Goal: Information Seeking & Learning: Learn about a topic

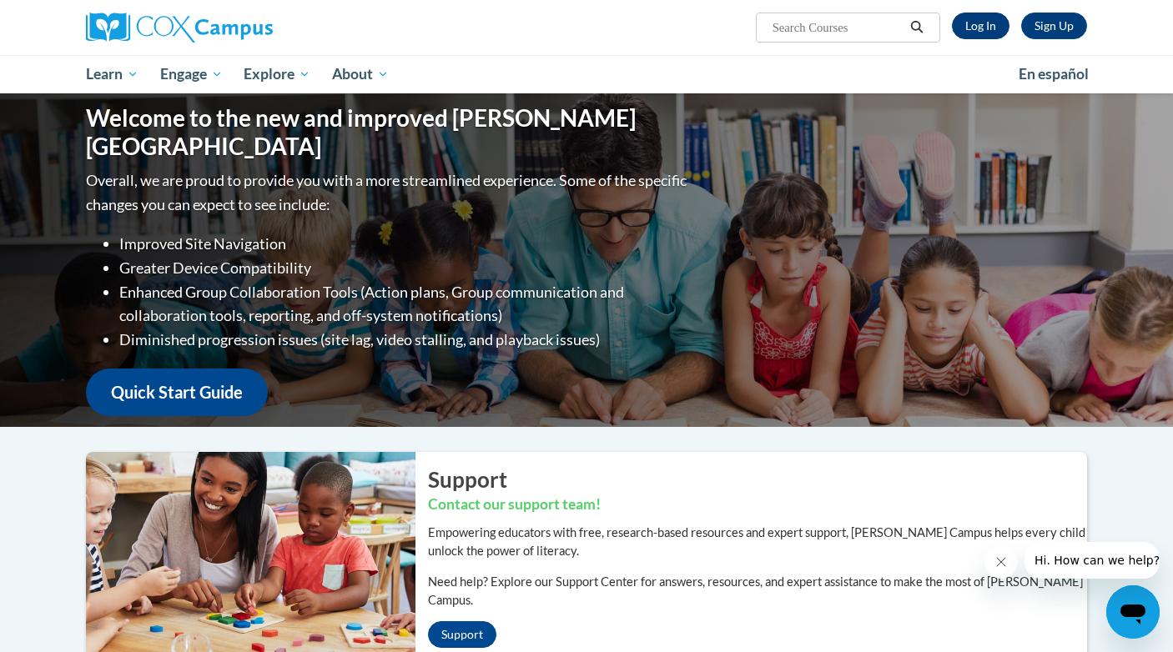
click at [987, 25] on link "Log In" at bounding box center [981, 26] width 58 height 27
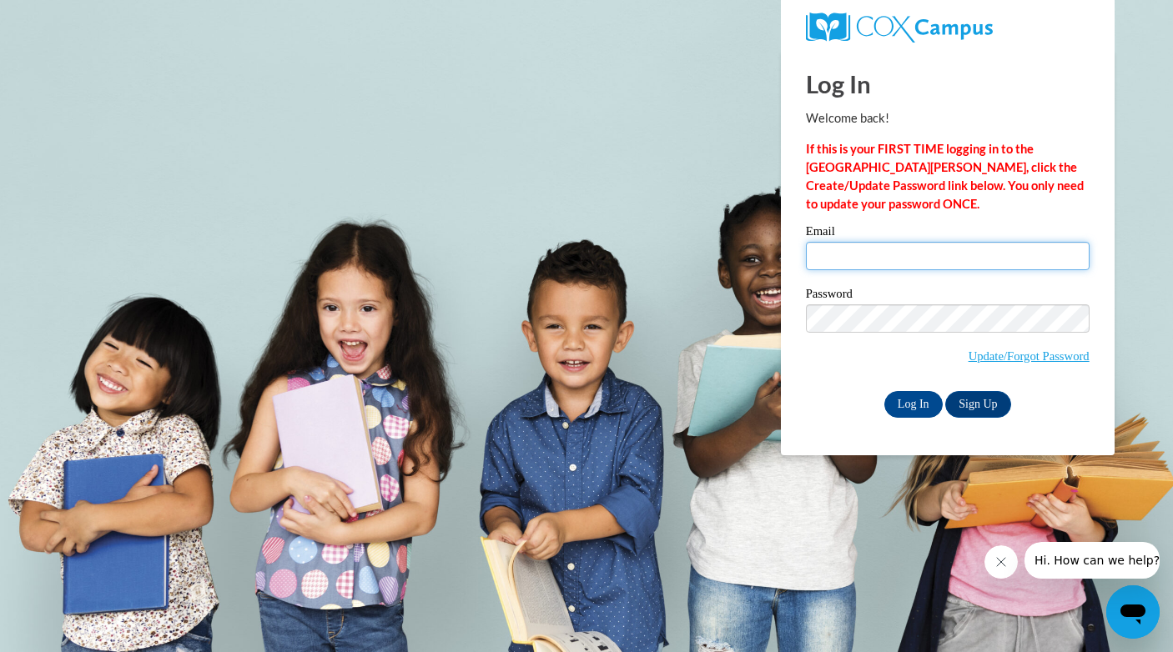
type input "scarguck@unc.edu"
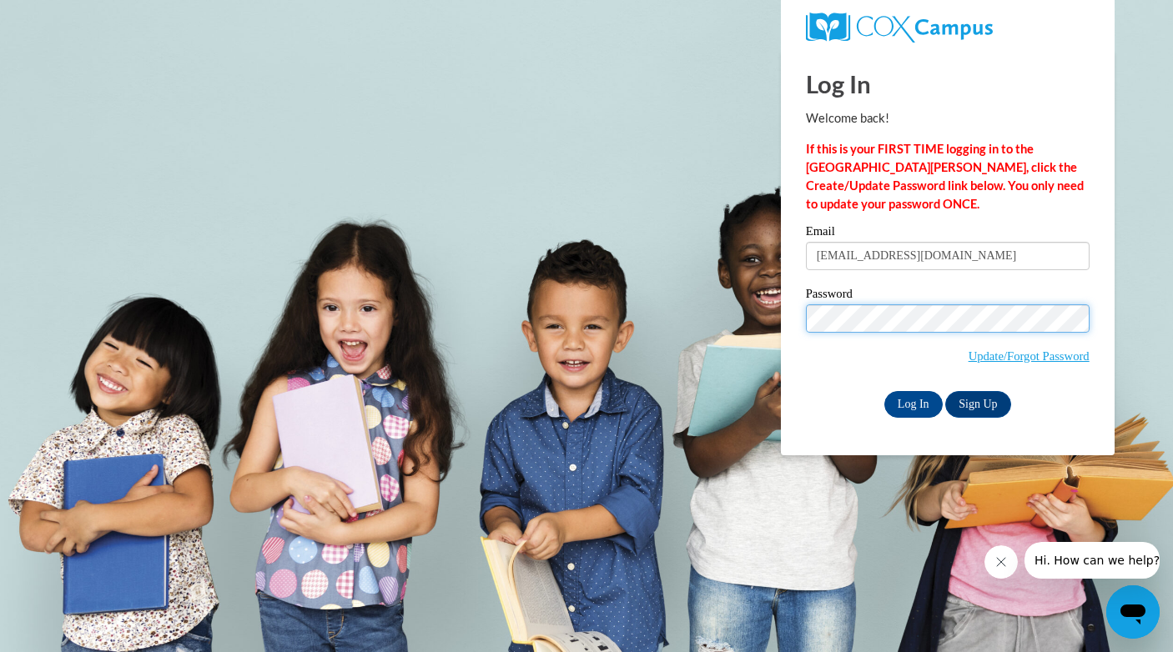
click at [912, 401] on input "Log In" at bounding box center [913, 404] width 58 height 27
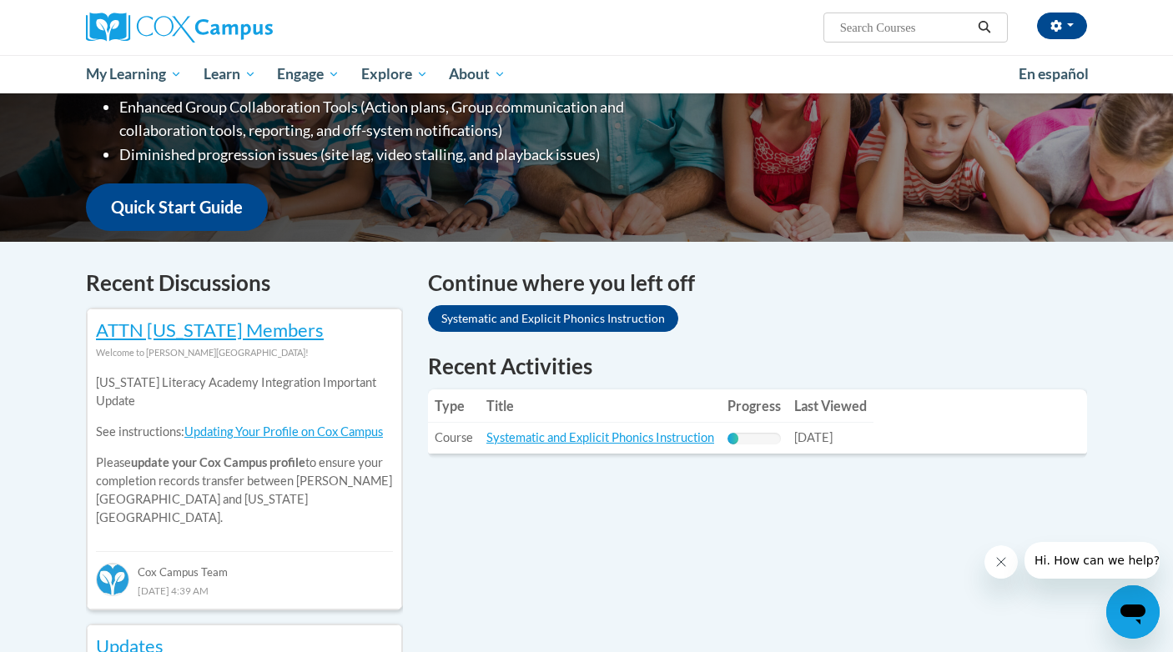
scroll to position [357, 0]
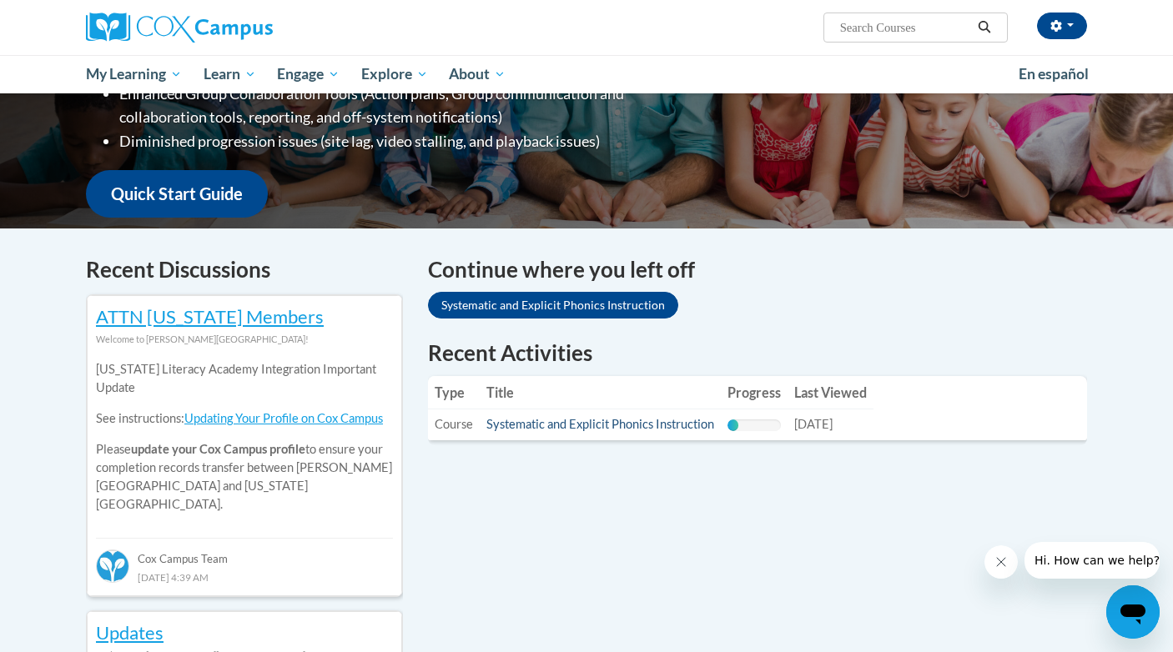
click at [548, 420] on link "Systematic and Explicit Phonics Instruction" at bounding box center [600, 424] width 228 height 14
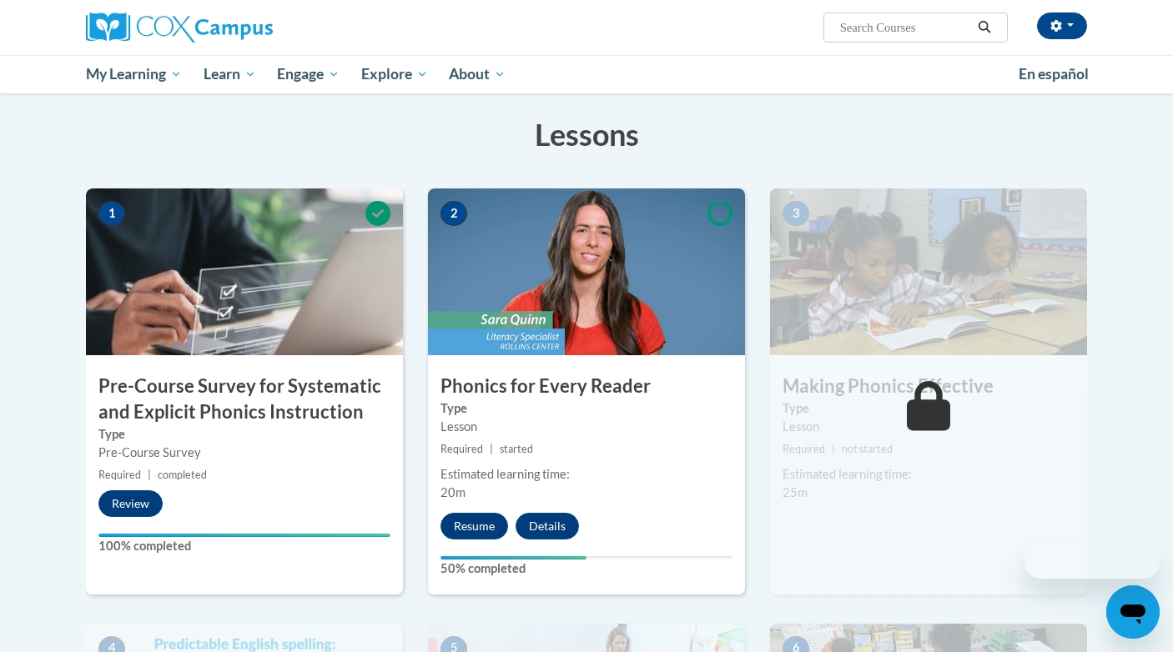
scroll to position [299, 0]
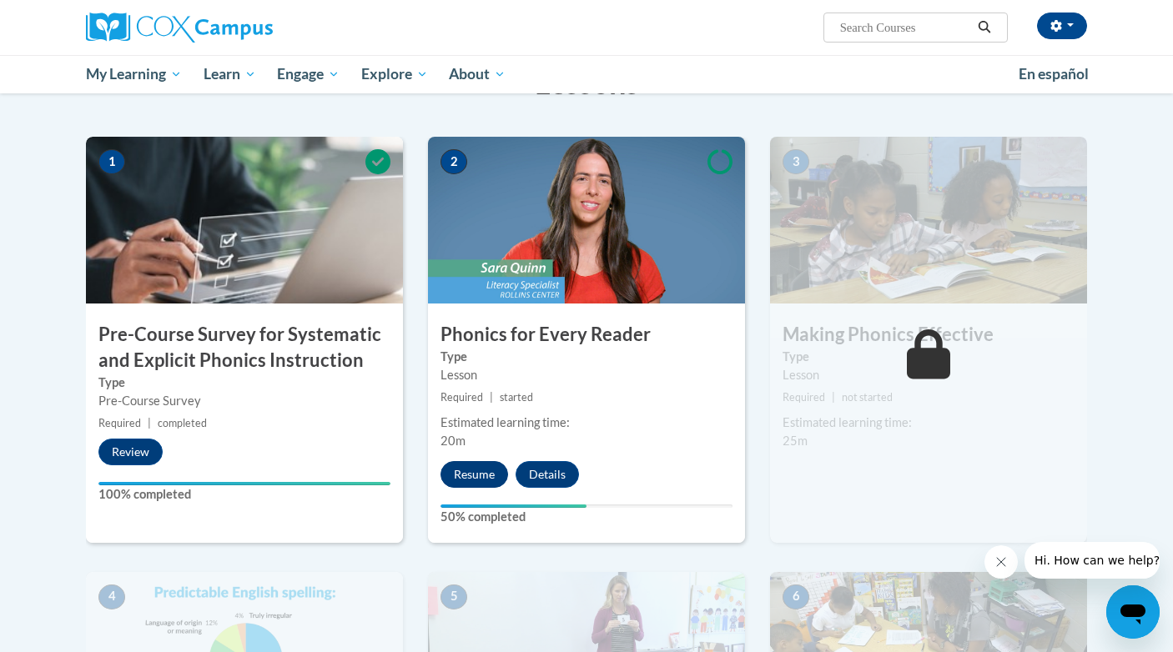
click at [476, 473] on button "Resume" at bounding box center [474, 474] width 68 height 27
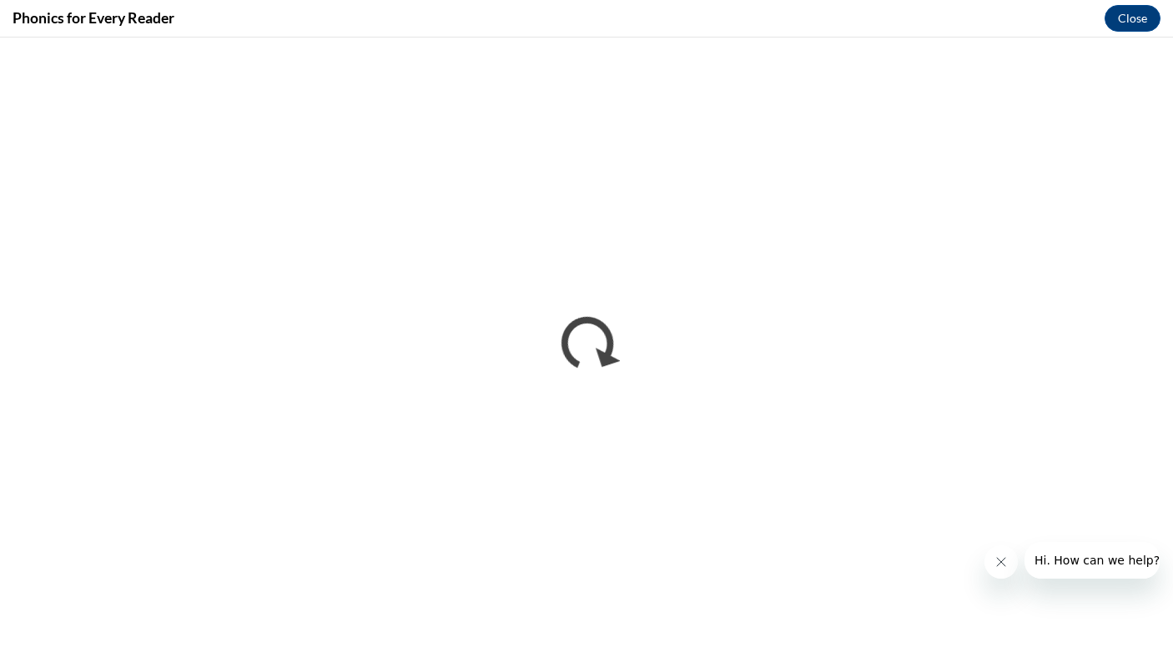
scroll to position [0, 0]
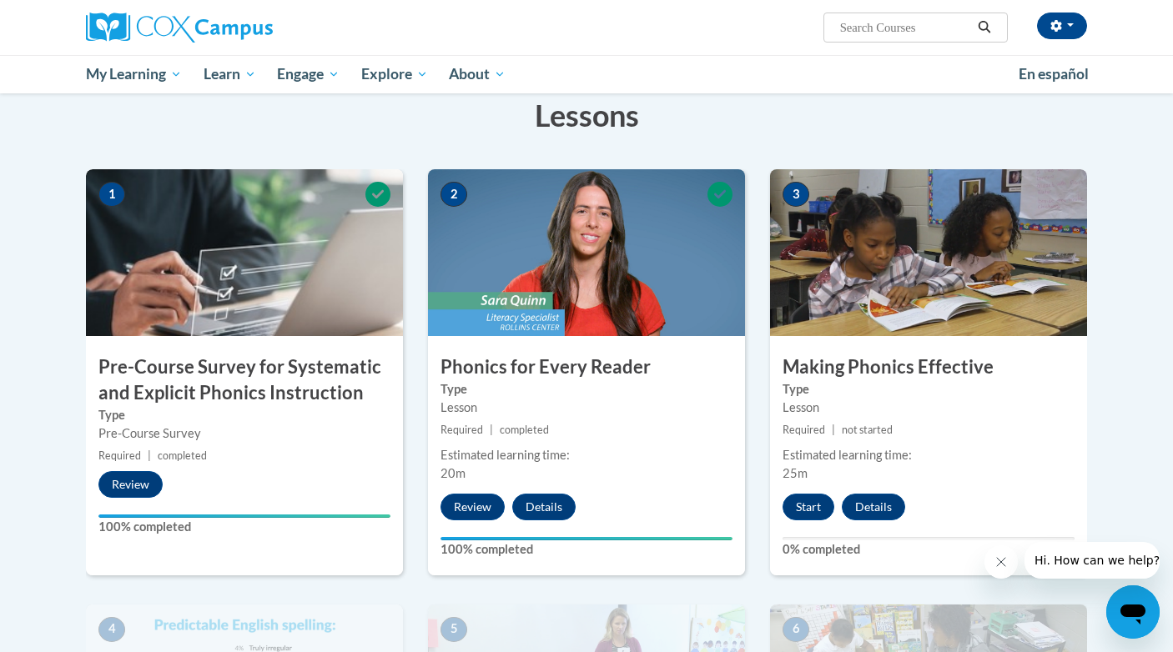
scroll to position [244, 0]
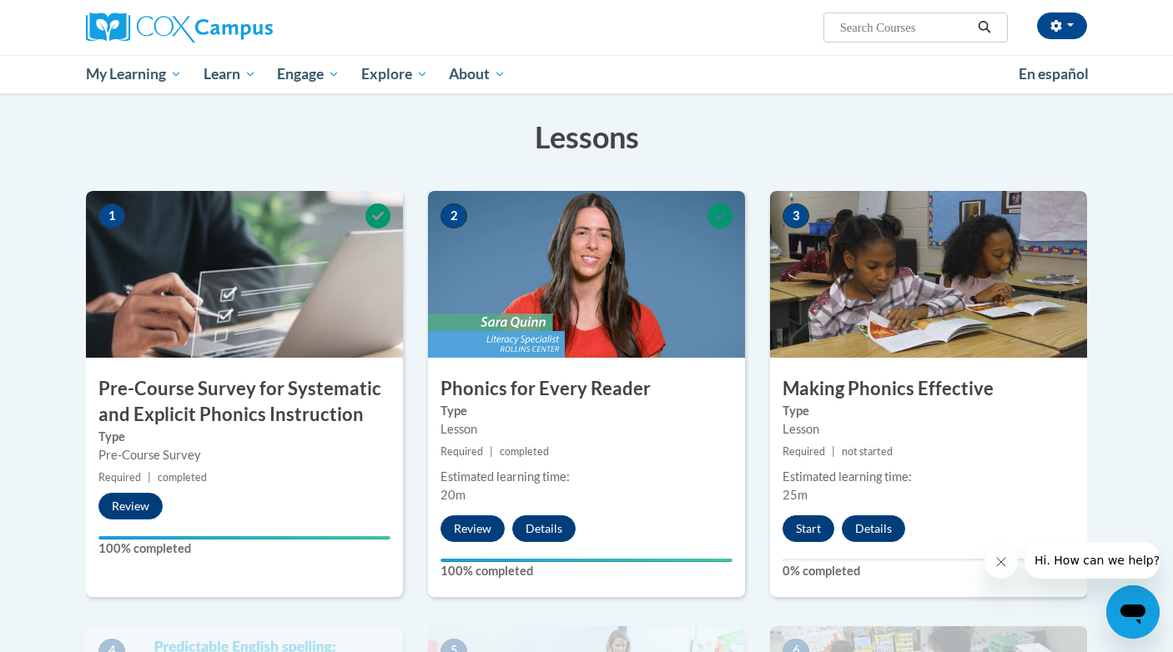
click at [810, 533] on button "Start" at bounding box center [808, 528] width 52 height 27
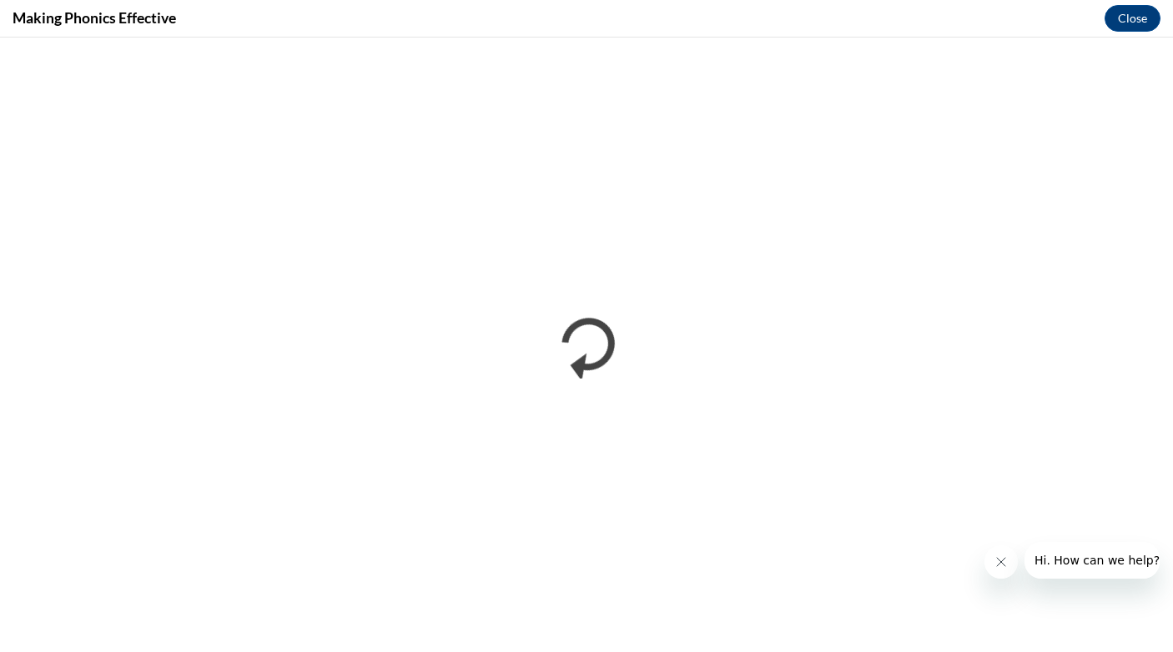
scroll to position [0, 0]
